Goal: Task Accomplishment & Management: Complete application form

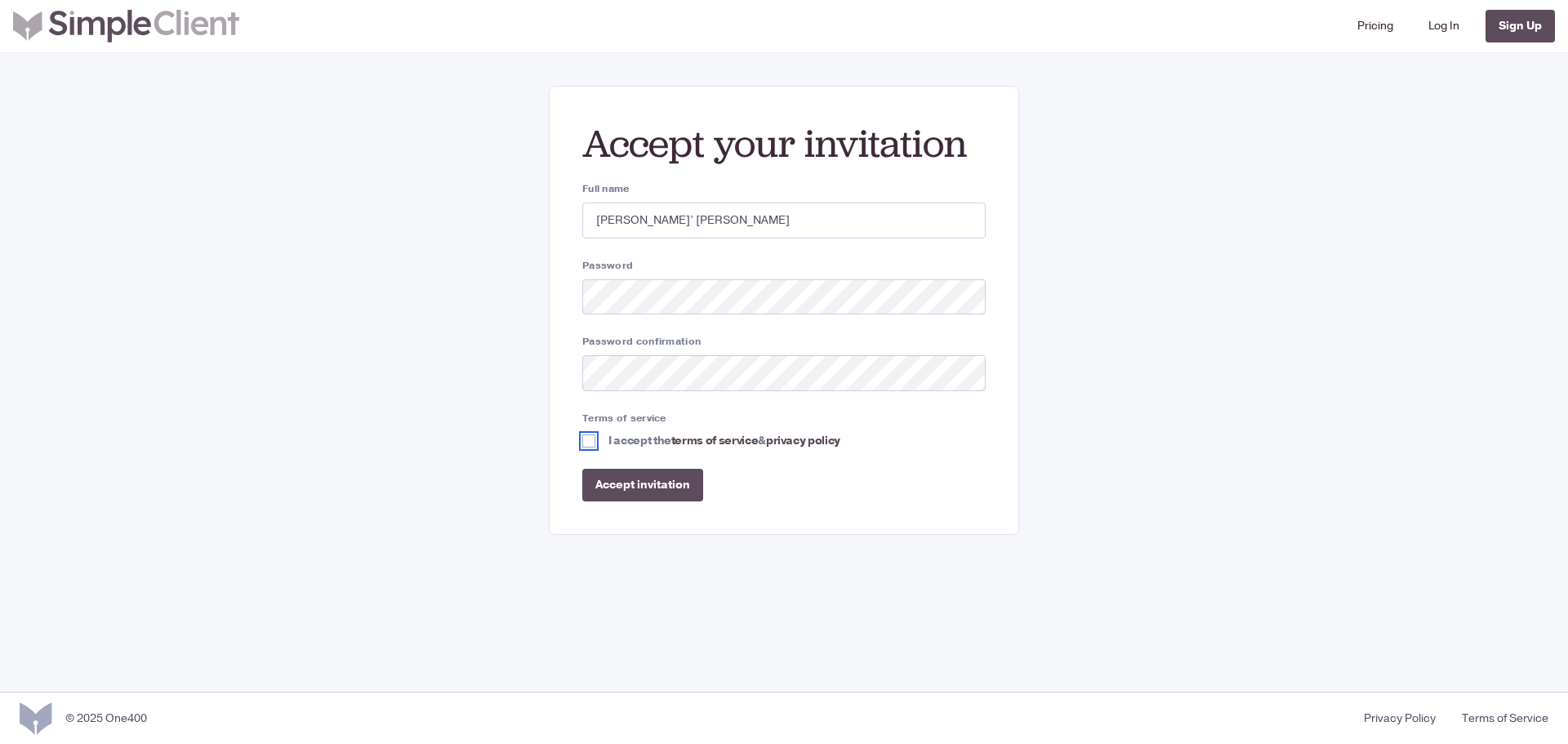
click at [594, 442] on input "I accept the terms of service & privacy policy" at bounding box center [588, 440] width 13 height 13
checkbox input "true"
click at [644, 493] on input "Accept invitation" at bounding box center [643, 485] width 121 height 33
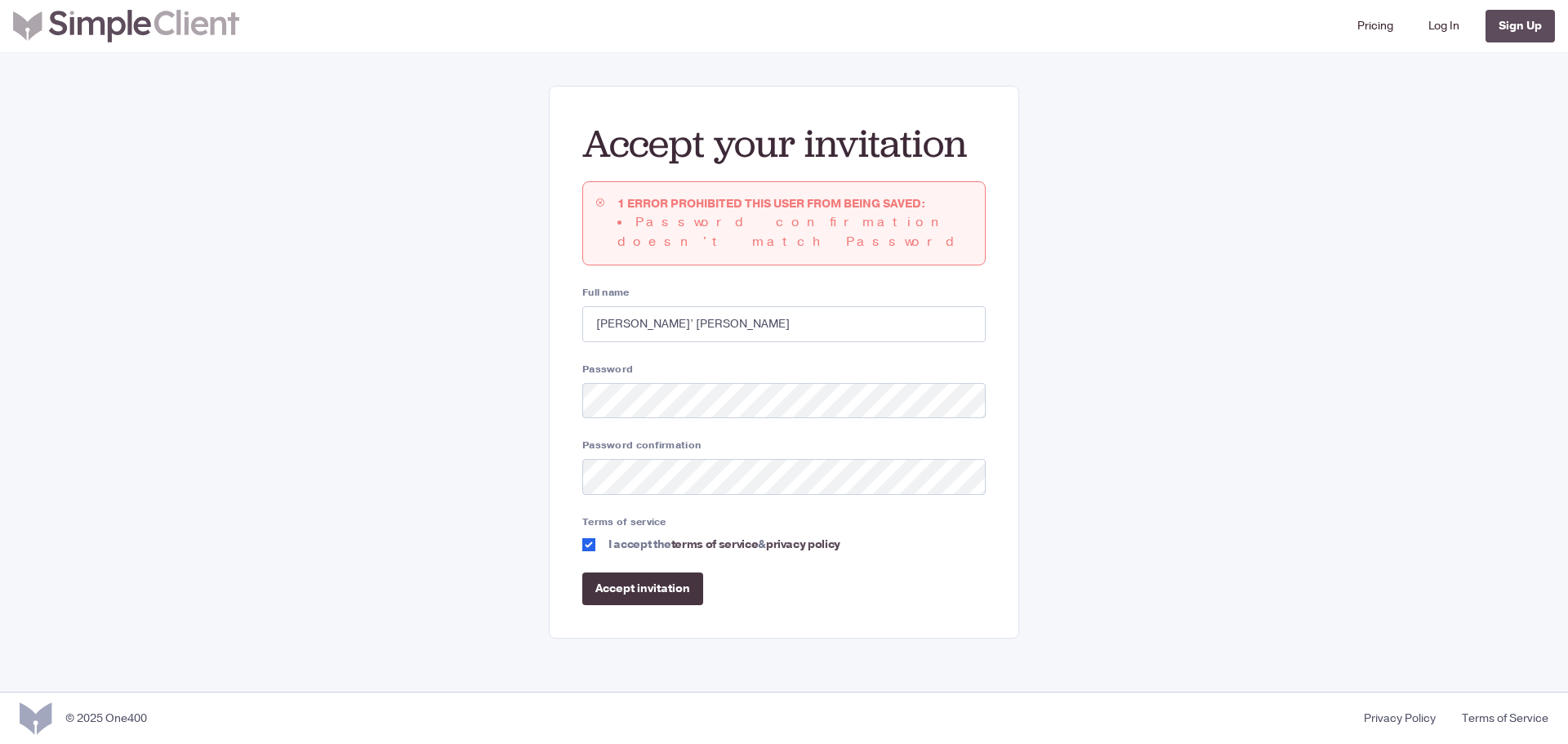
click at [627, 573] on input "Accept invitation" at bounding box center [643, 589] width 121 height 33
